Goal: Obtain resource: Obtain resource

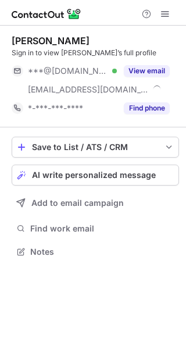
scroll to position [244, 186]
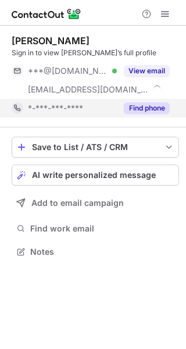
click at [159, 109] on button "Find phone" at bounding box center [147, 108] width 46 height 12
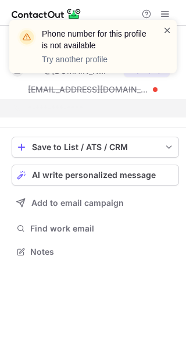
click at [163, 27] on span at bounding box center [167, 30] width 9 height 12
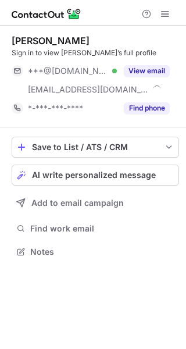
scroll to position [244, 186]
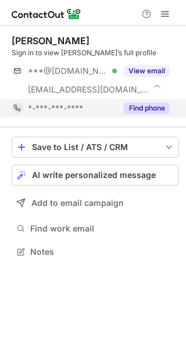
click at [152, 104] on button "Find phone" at bounding box center [147, 108] width 46 height 12
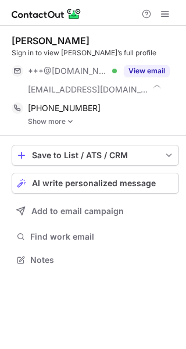
scroll to position [252, 186]
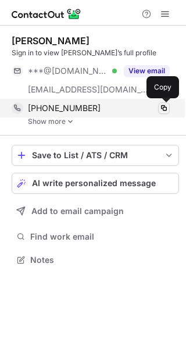
click at [164, 112] on span at bounding box center [163, 108] width 9 height 9
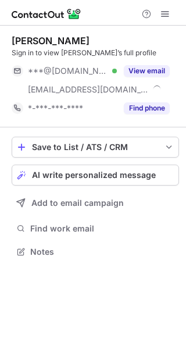
scroll to position [244, 186]
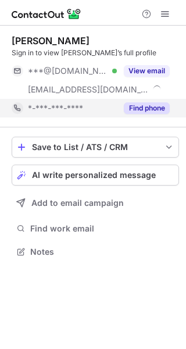
click at [162, 105] on button "Find phone" at bounding box center [147, 108] width 46 height 12
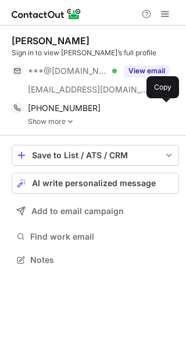
scroll to position [252, 186]
click at [162, 105] on span at bounding box center [163, 108] width 9 height 9
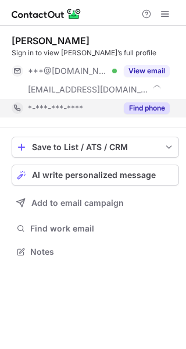
scroll to position [244, 186]
click at [137, 108] on button "Find phone" at bounding box center [147, 108] width 46 height 12
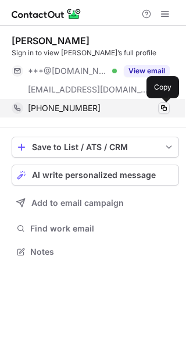
click at [162, 108] on span at bounding box center [163, 108] width 9 height 9
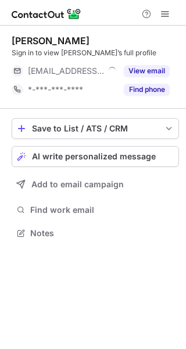
scroll to position [225, 186]
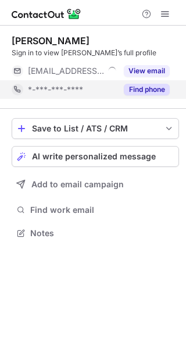
click at [165, 98] on div "Find phone" at bounding box center [143, 89] width 53 height 19
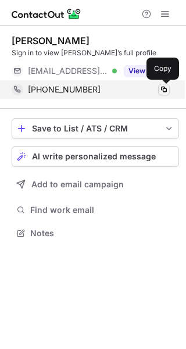
click at [163, 87] on span at bounding box center [163, 89] width 9 height 9
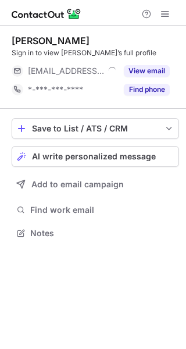
scroll to position [225, 186]
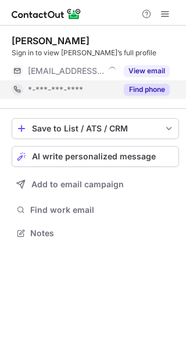
click at [155, 88] on button "Find phone" at bounding box center [147, 90] width 46 height 12
